Goal: Transaction & Acquisition: Purchase product/service

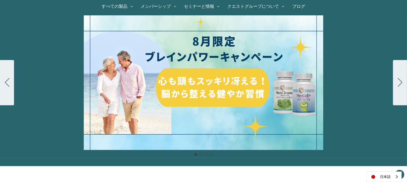
scroll to position [64, 0]
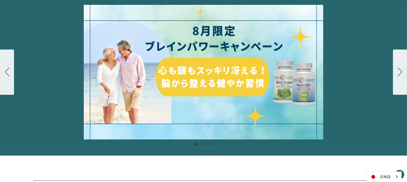
click at [397, 71] on icon "Go to slide 2" at bounding box center [399, 72] width 5 height 9
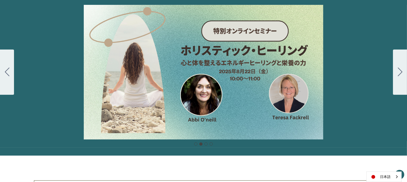
click at [397, 71] on icon "Go to slide 3" at bounding box center [399, 72] width 5 height 9
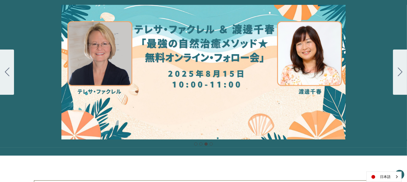
click at [397, 71] on icon "Go to slide 4" at bounding box center [399, 72] width 5 height 9
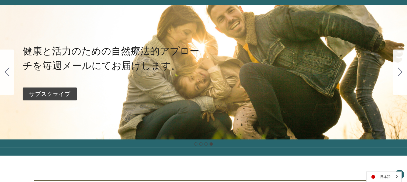
click at [397, 71] on icon "Go to slide 1" at bounding box center [399, 72] width 5 height 9
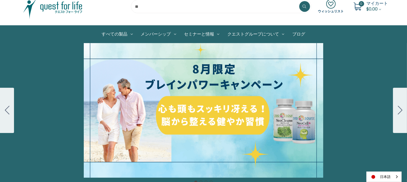
scroll to position [25, 0]
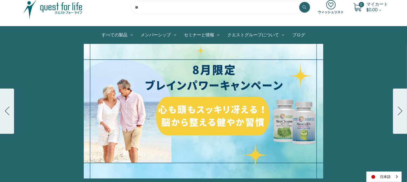
click at [217, 119] on div "細胞プロテクトセット 通常188ドル セール価格160ドル $28 OFF [DATE]～[DATE] [DATE]〜[DATE] 販売中" at bounding box center [203, 111] width 407 height 135
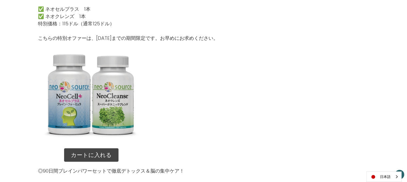
scroll to position [521, 0]
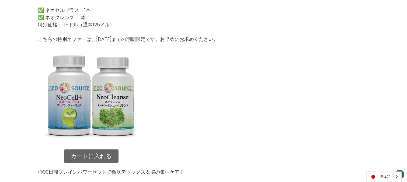
click at [111, 155] on link "カートに入れる" at bounding box center [91, 155] width 54 height 13
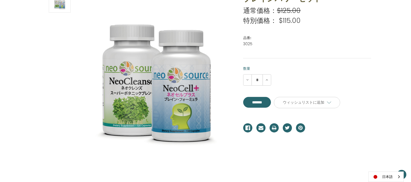
scroll to position [91, 0]
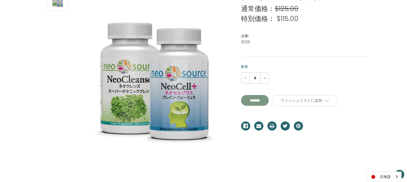
click at [267, 102] on input "*******" at bounding box center [255, 100] width 28 height 11
type input "*******"
